Goal: Transaction & Acquisition: Subscribe to service/newsletter

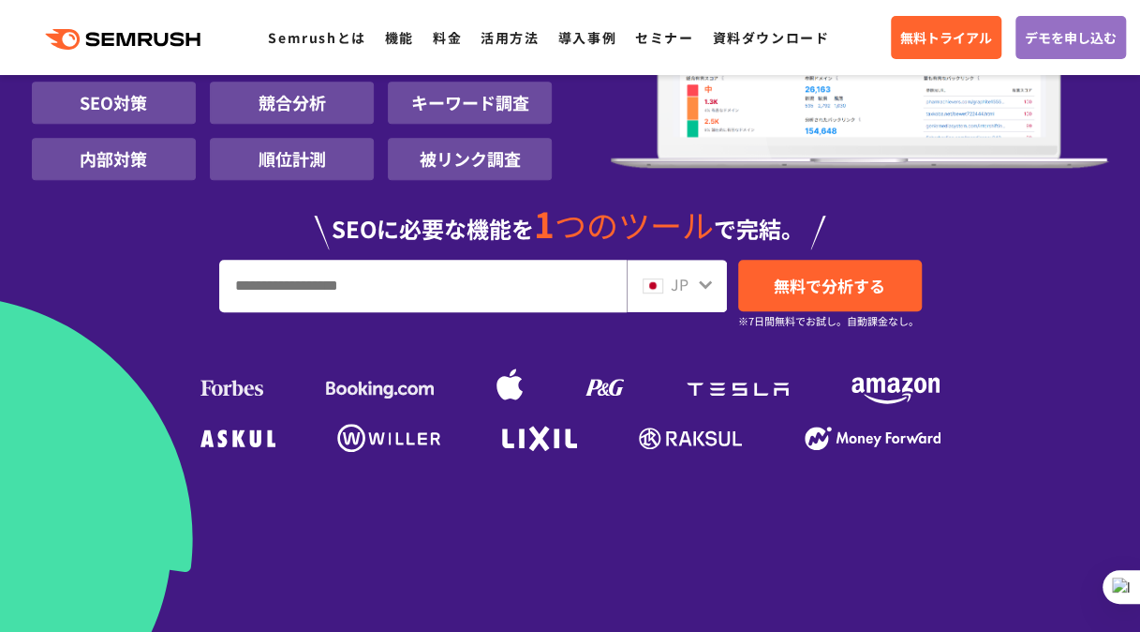
scroll to position [469, 0]
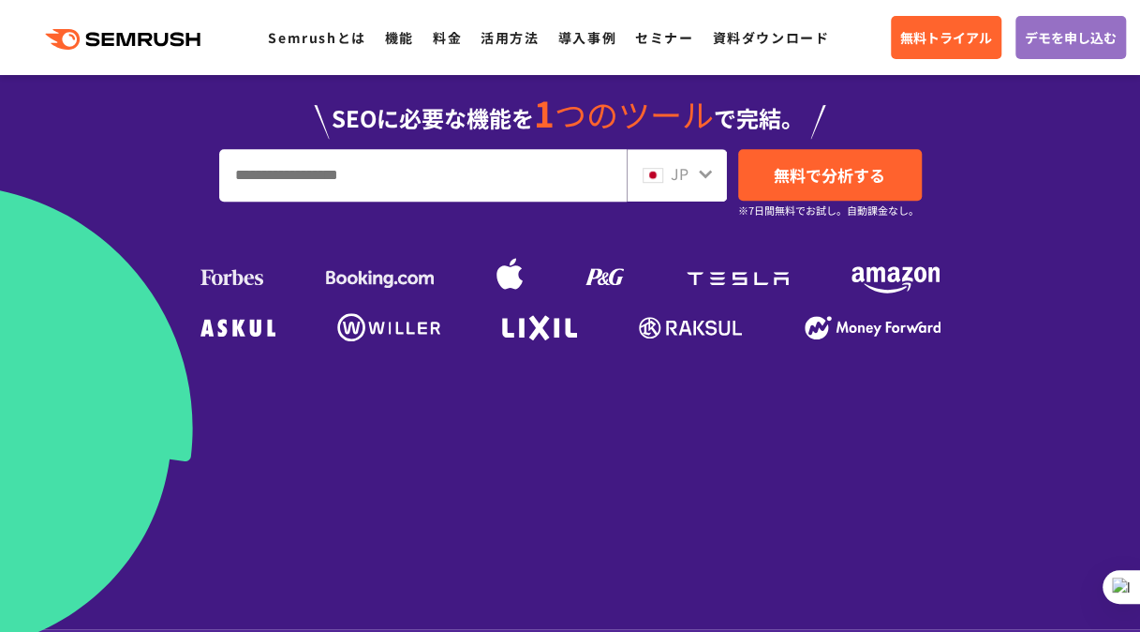
click at [538, 172] on input "URL、キーワードを入力してください" at bounding box center [423, 175] width 406 height 51
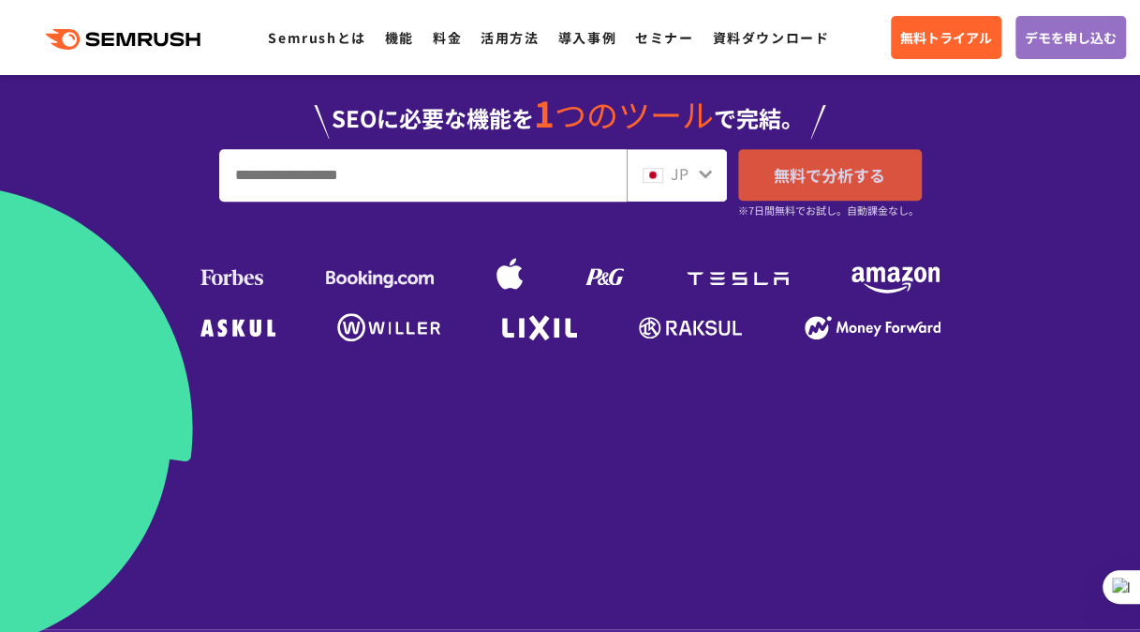
click at [842, 172] on span "無料で分析する" at bounding box center [830, 174] width 112 height 23
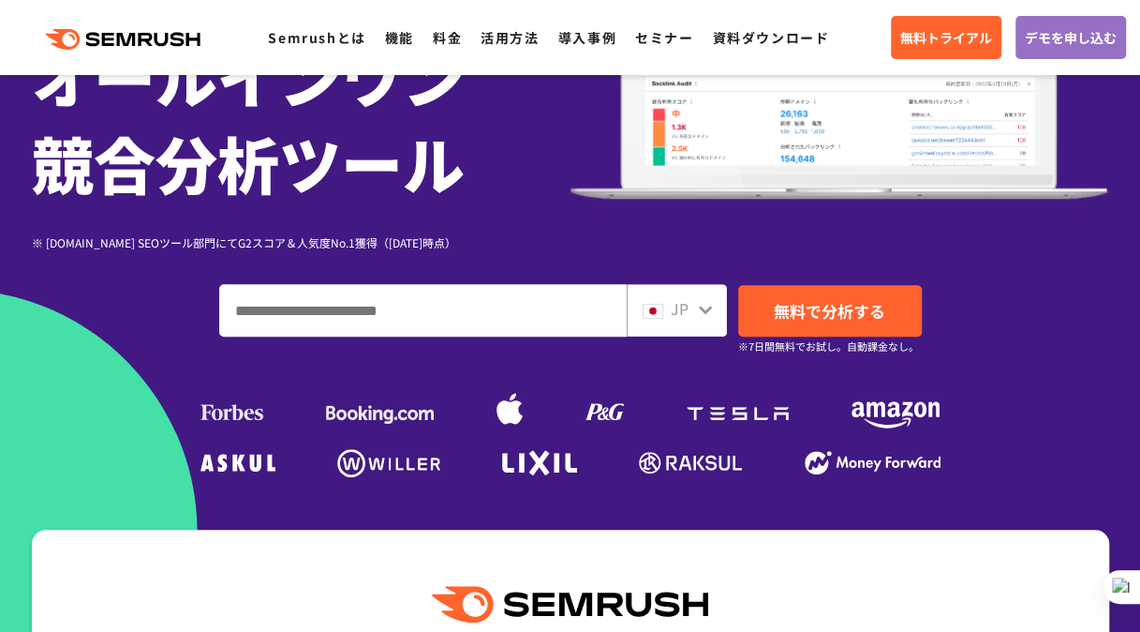
scroll to position [281, 0]
click at [467, 316] on input "ドメイン、キーワードまたはURLを入力してください" at bounding box center [423, 310] width 406 height 51
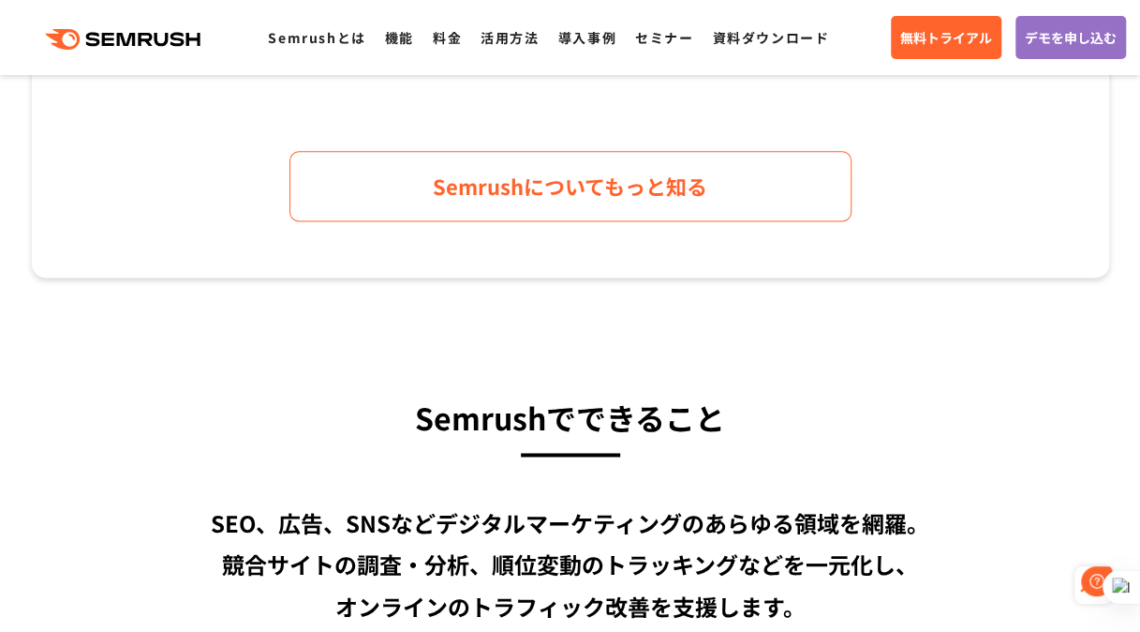
scroll to position [0, 0]
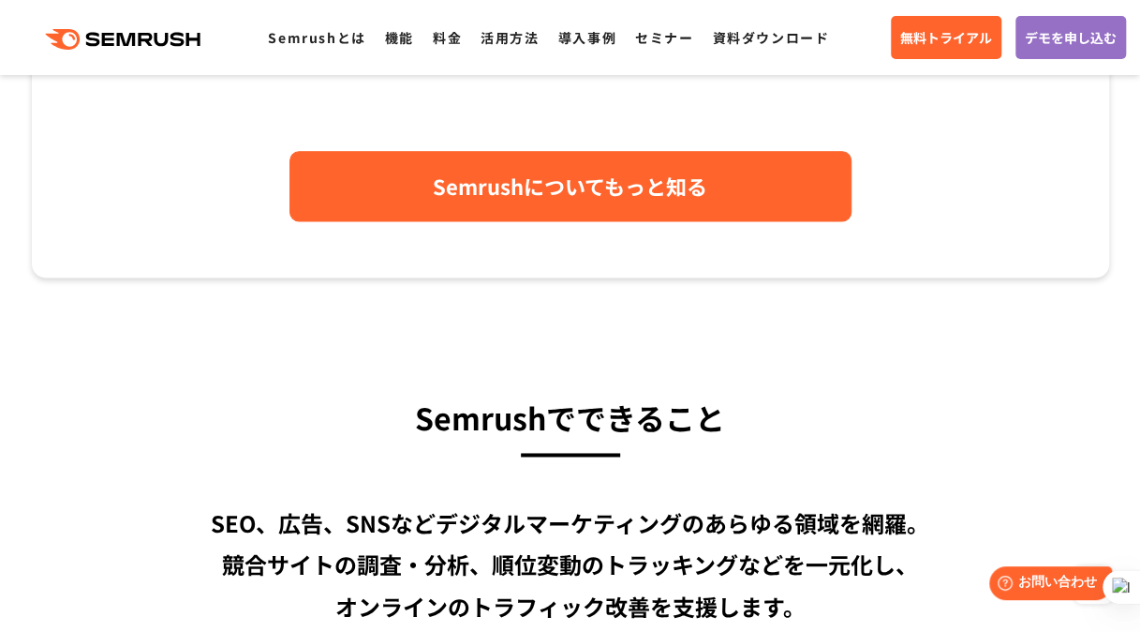
click at [541, 208] on link "Semrushについてもっと知る" at bounding box center [571, 186] width 562 height 70
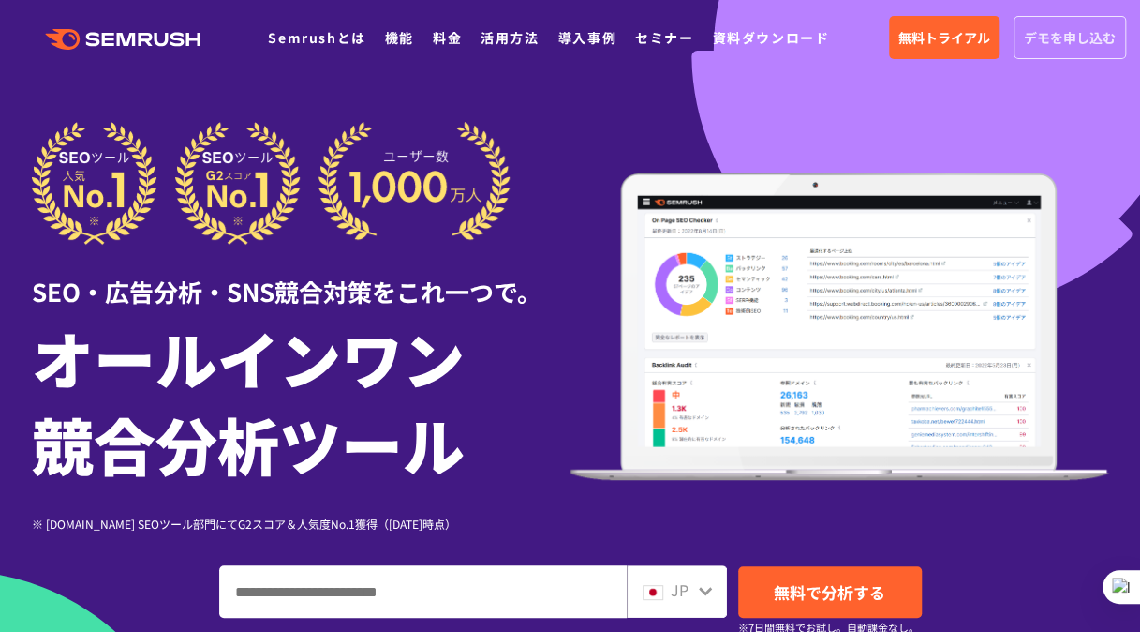
click at [1082, 37] on span "デモを申し込む" at bounding box center [1070, 37] width 92 height 21
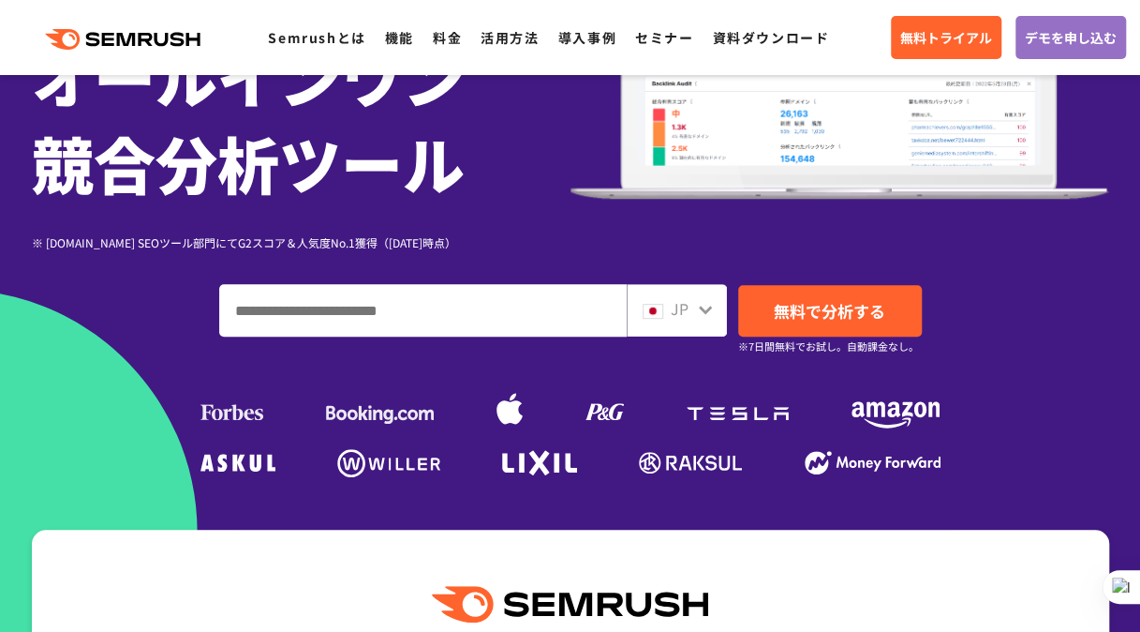
scroll to position [469, 0]
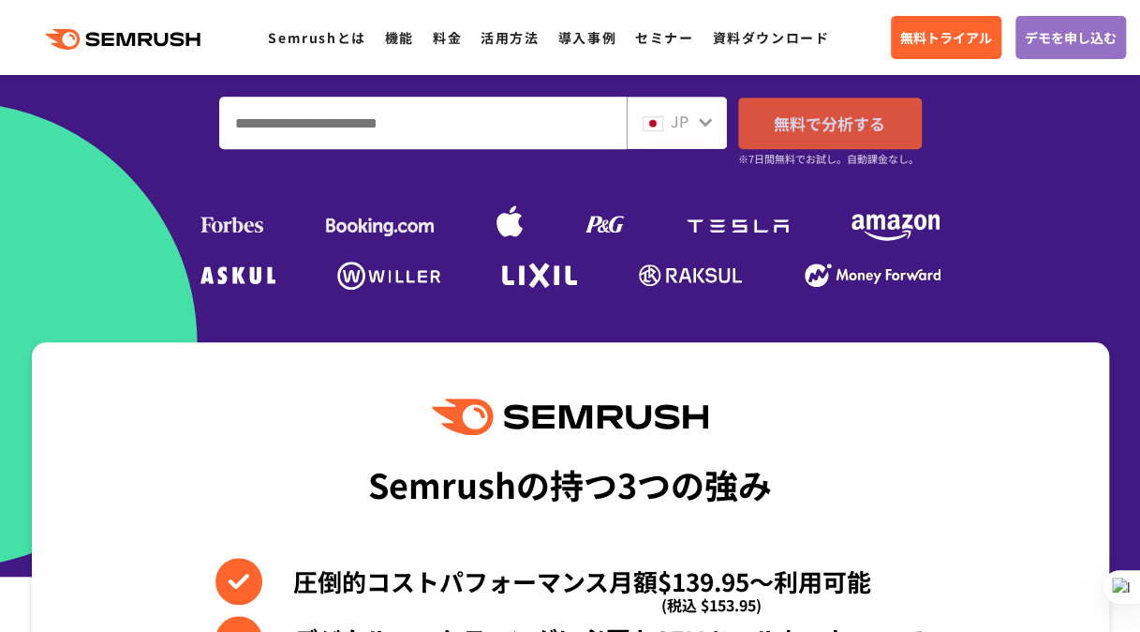
click at [864, 131] on span "無料で分析する" at bounding box center [830, 123] width 112 height 23
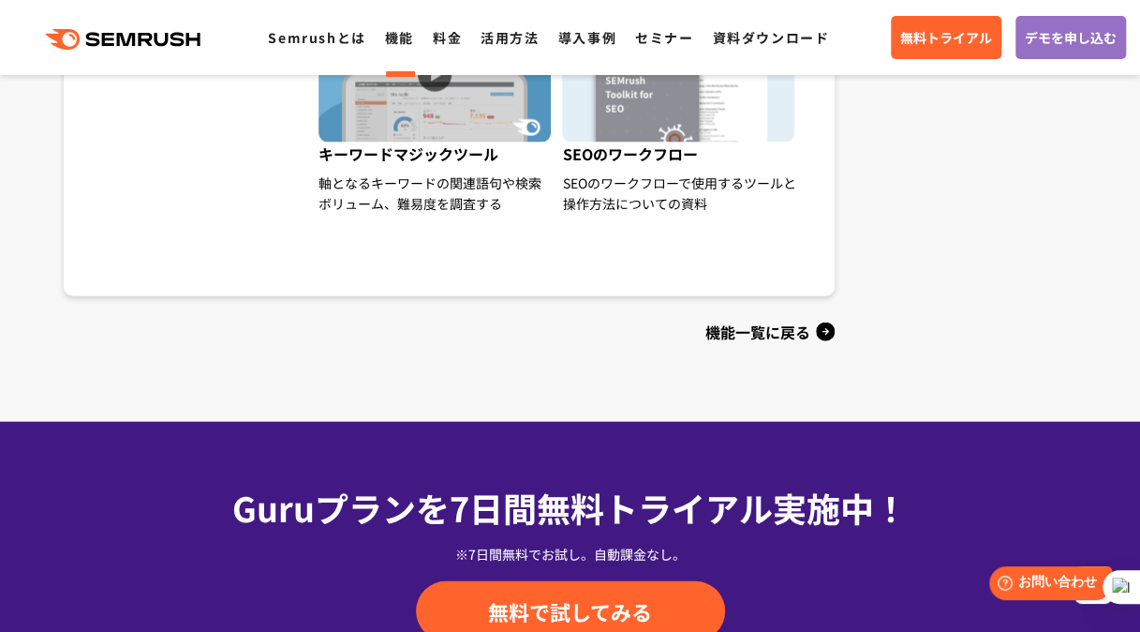
scroll to position [1968, 0]
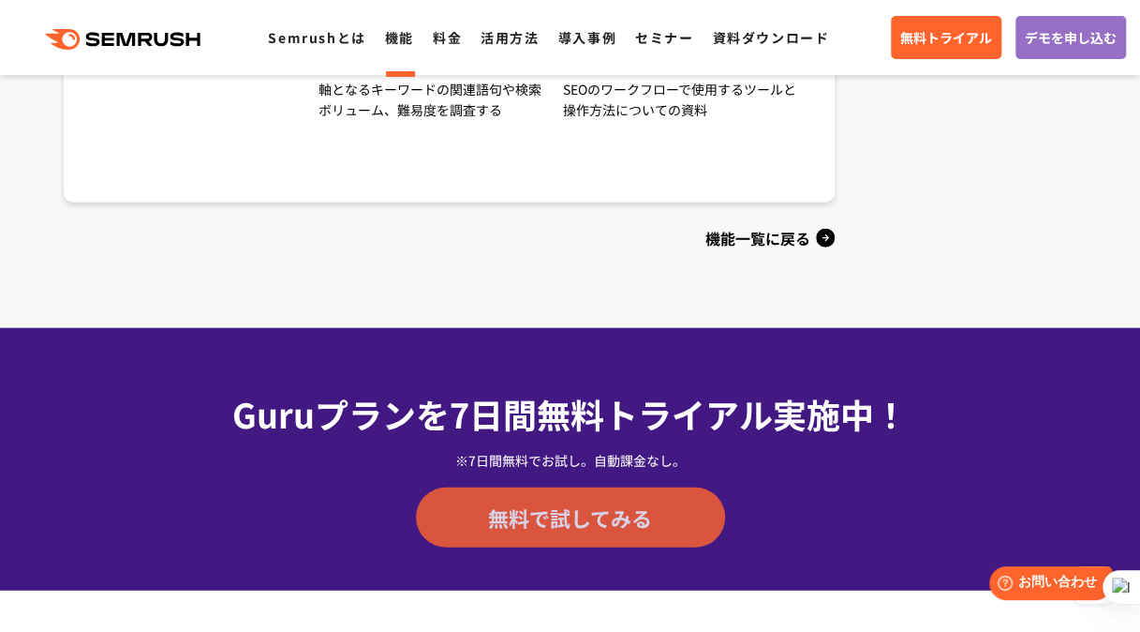
click at [560, 504] on span "無料で試してみる" at bounding box center [570, 517] width 164 height 28
